Goal: Check status: Check status

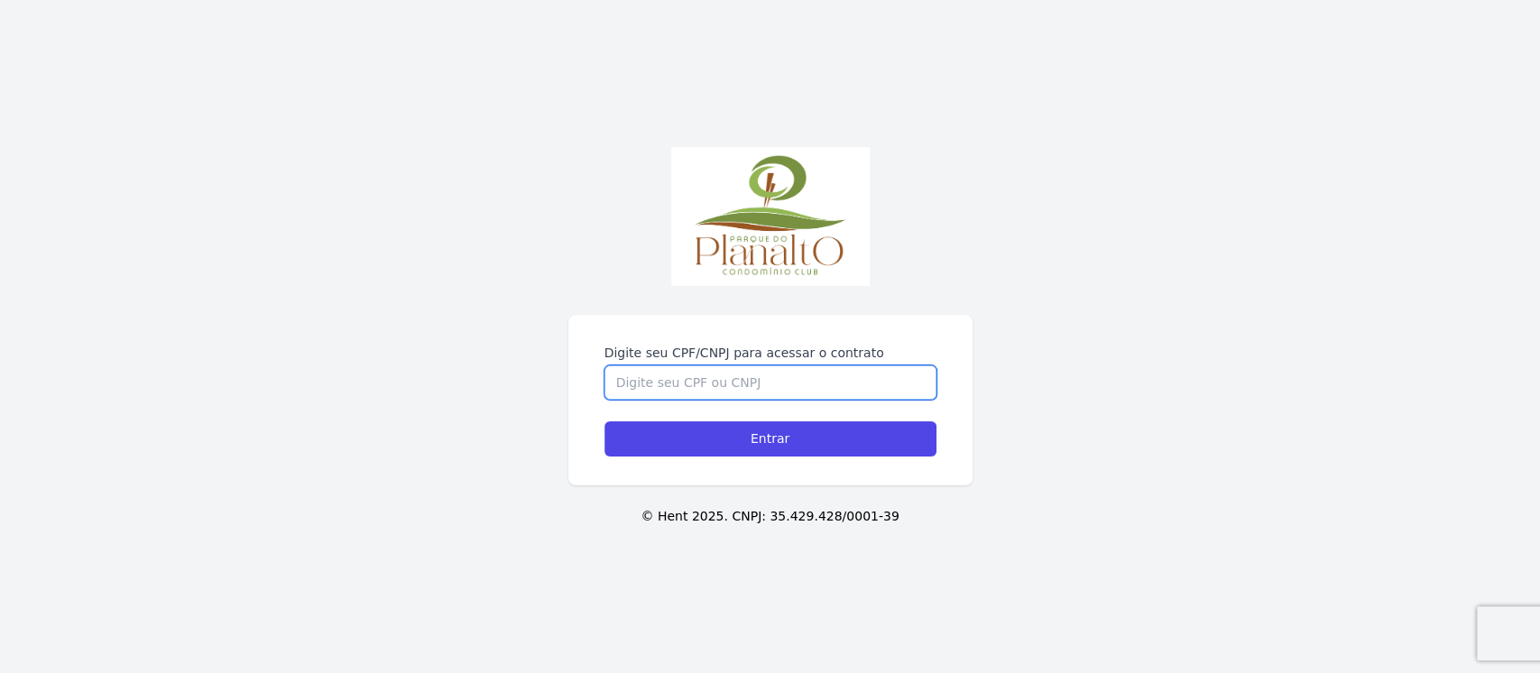
click at [837, 384] on input "Digite seu CPF/CNPJ para acessar o contrato" at bounding box center [771, 382] width 332 height 34
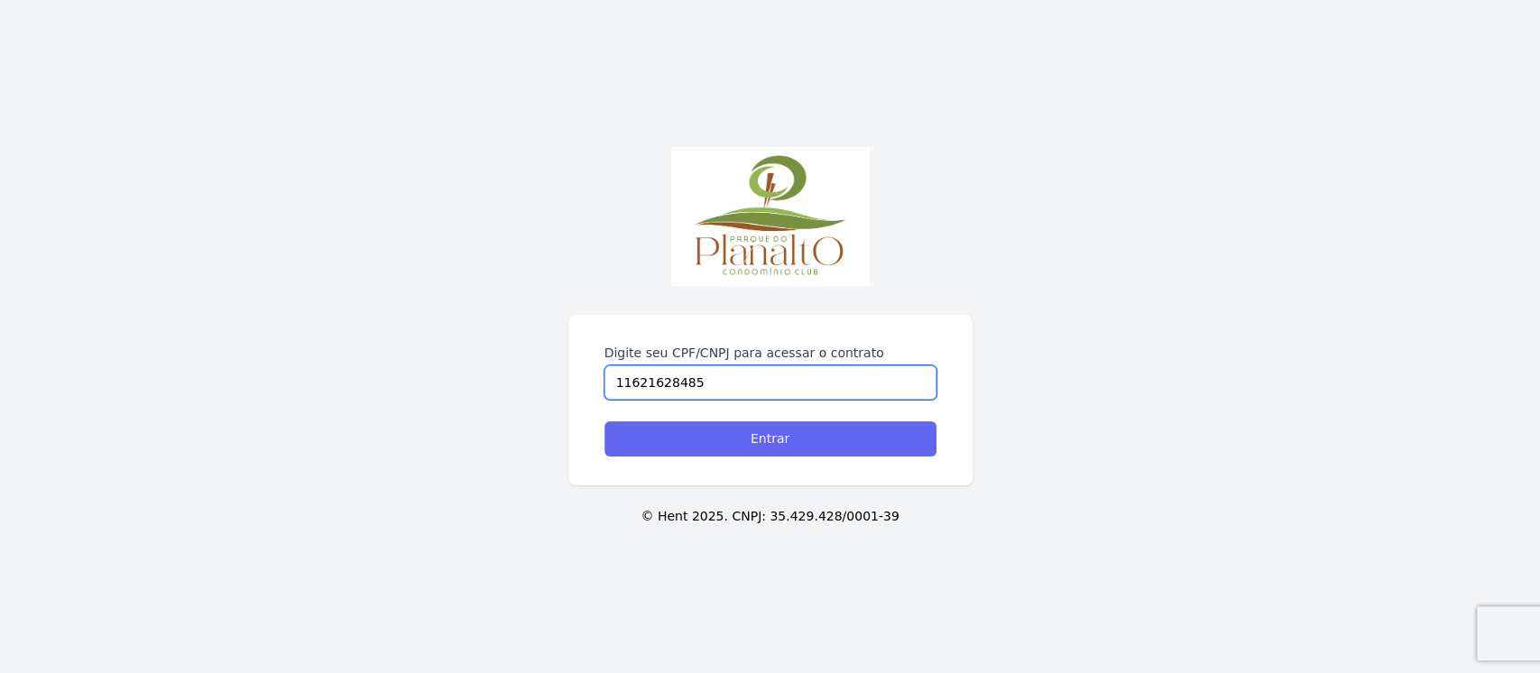
type input "11621628485"
click at [889, 430] on input "Entrar" at bounding box center [771, 438] width 332 height 35
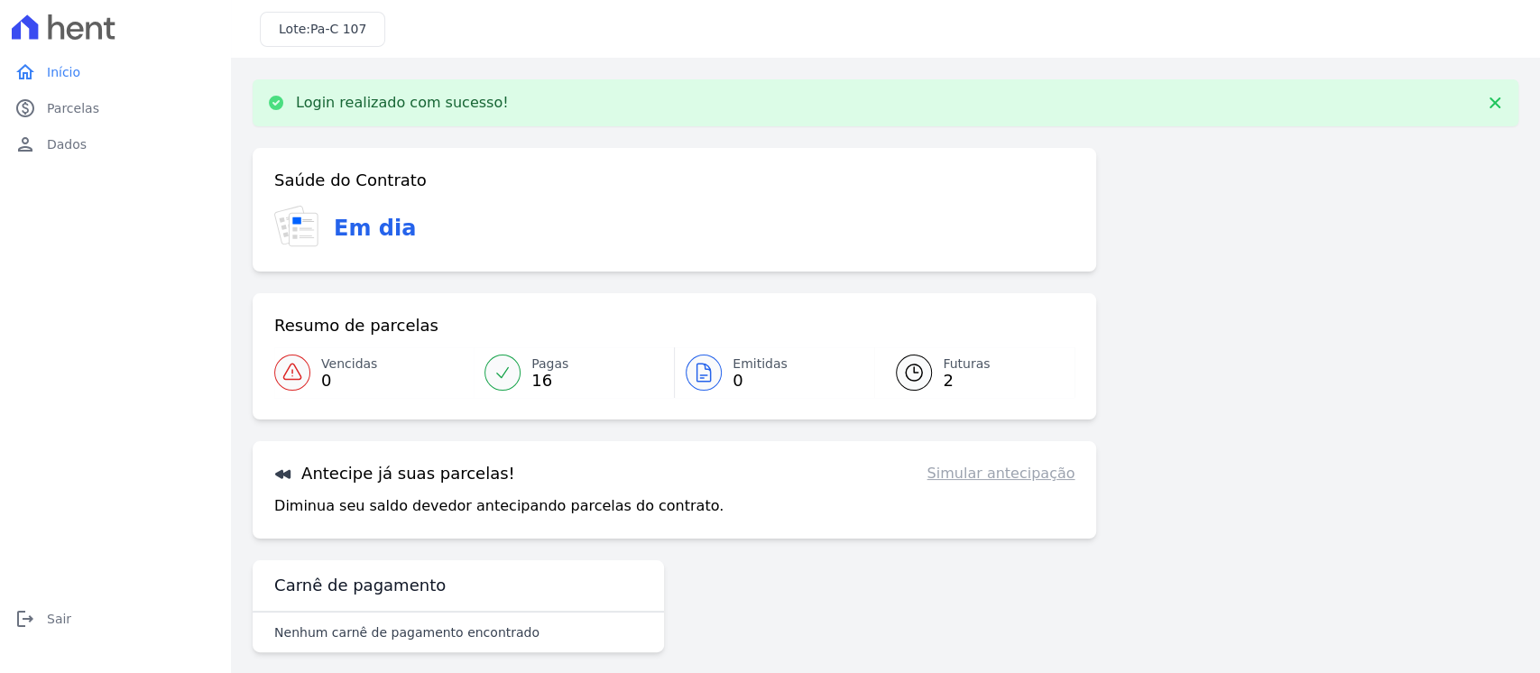
scroll to position [14, 0]
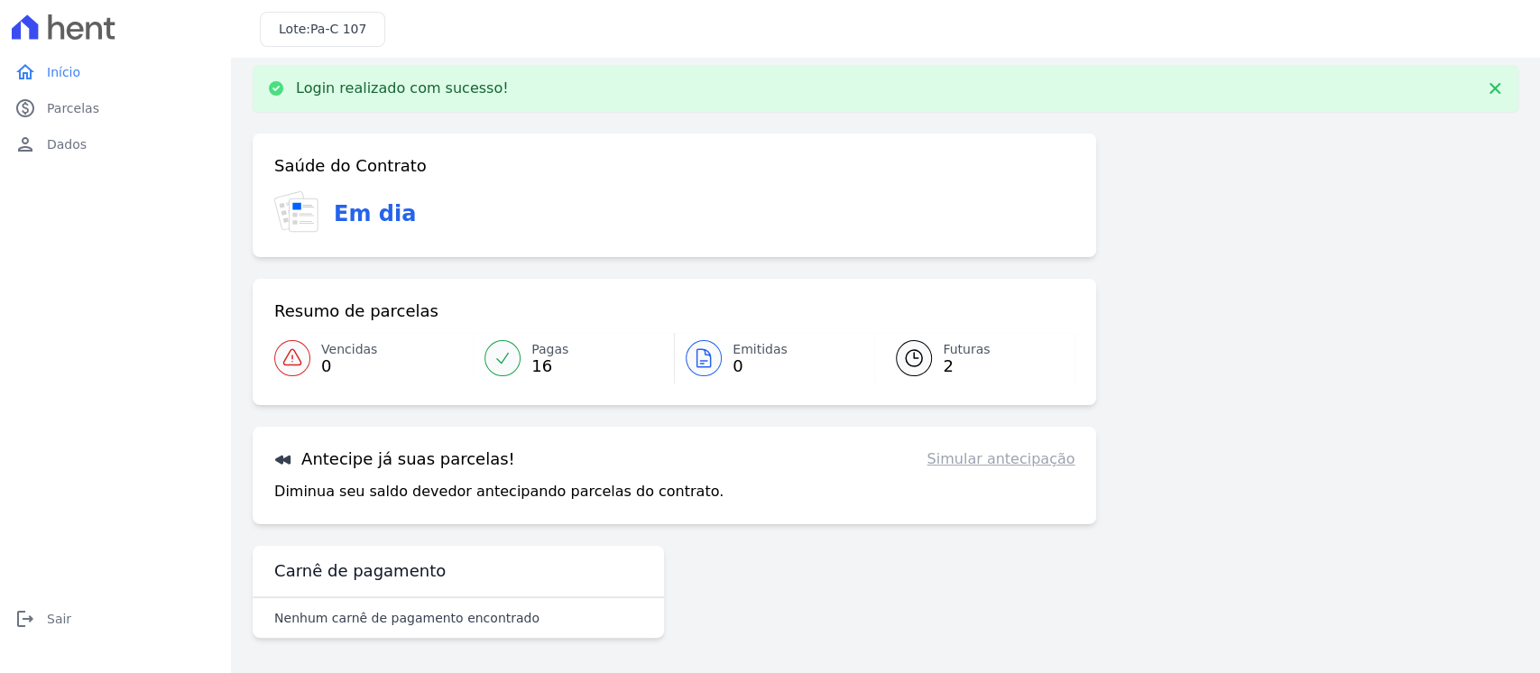
click at [943, 372] on span "2" at bounding box center [966, 366] width 47 height 14
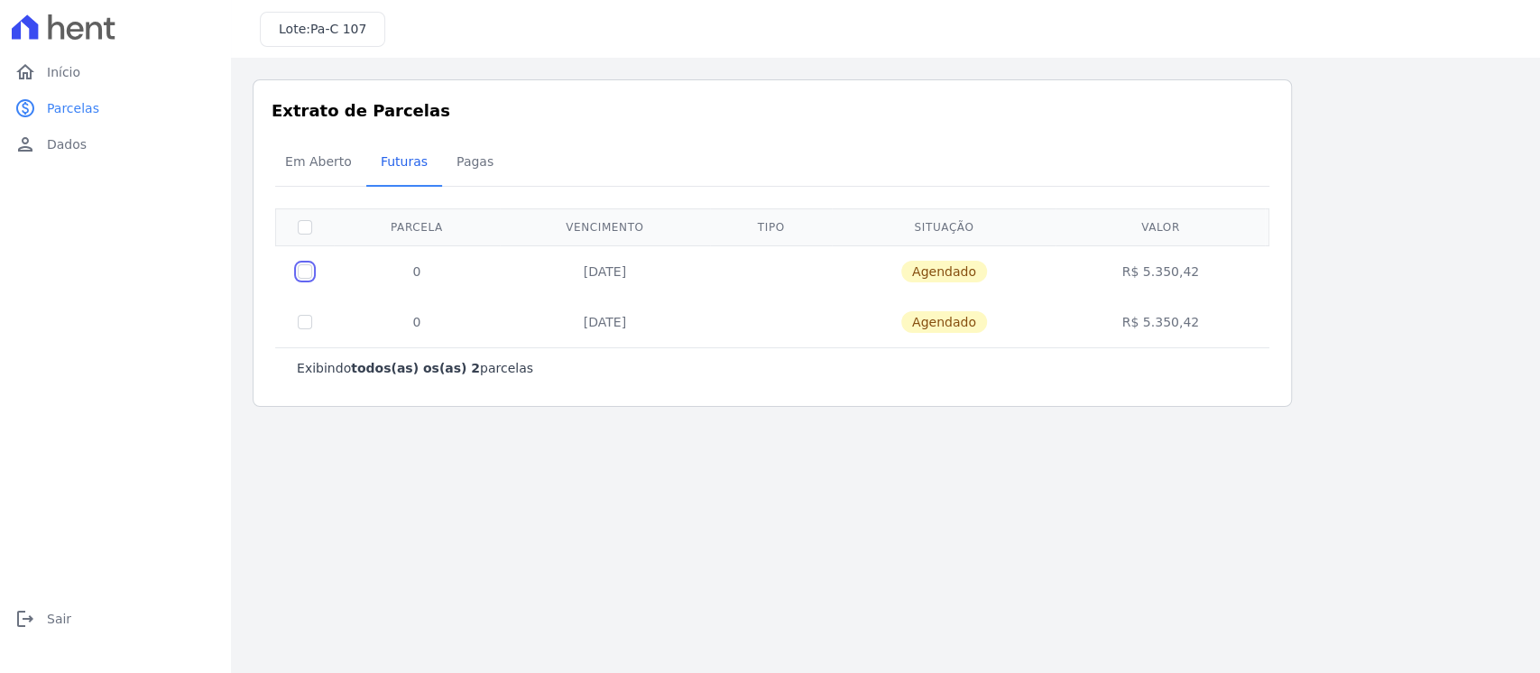
click at [306, 274] on input "checkbox" at bounding box center [305, 271] width 14 height 14
checkbox input "true"
click at [307, 264] on input "checkbox" at bounding box center [305, 271] width 14 height 14
checkbox input "false"
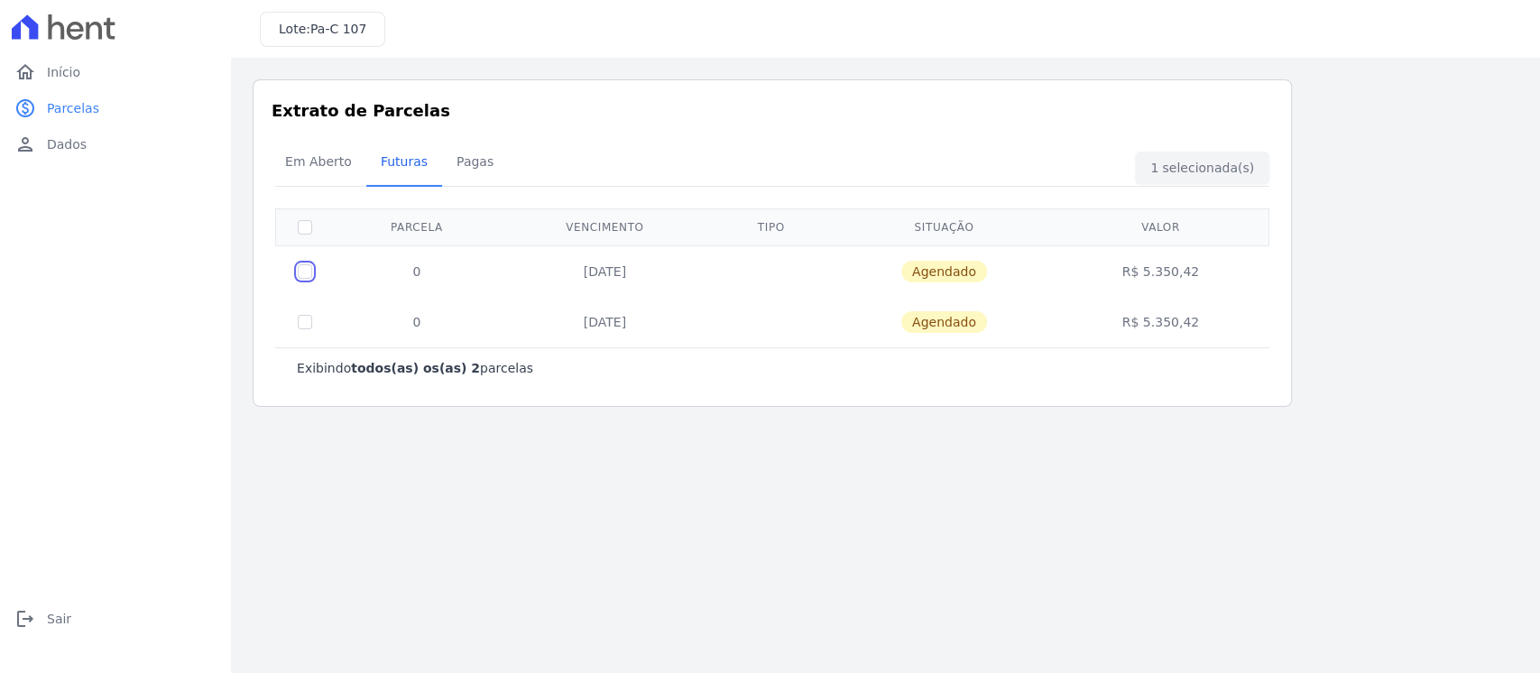
checkbox input "false"
